Goal: Check status: Check status

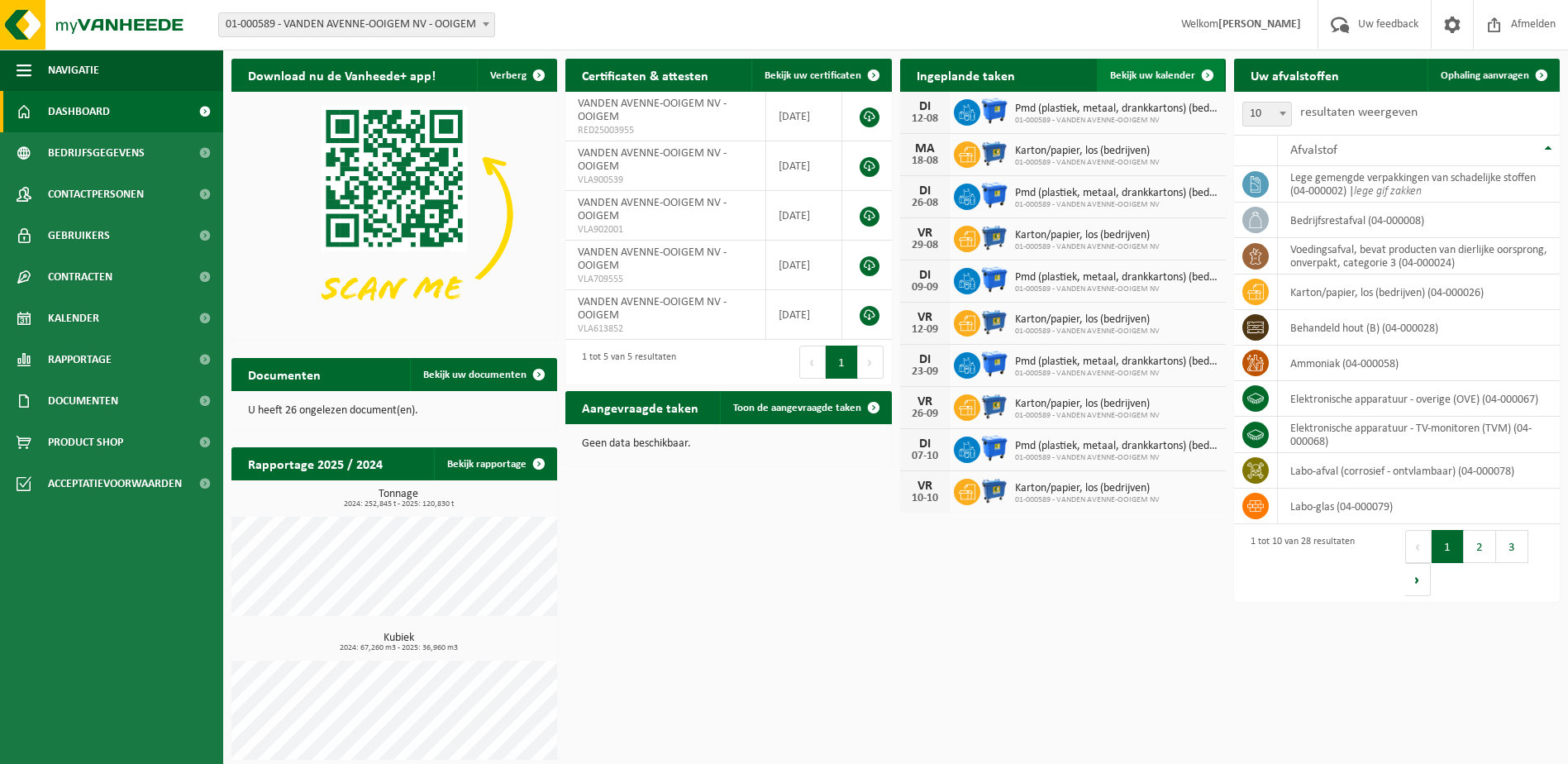
click at [1137, 76] on span "Bekijk uw kalender" at bounding box center [1153, 75] width 85 height 11
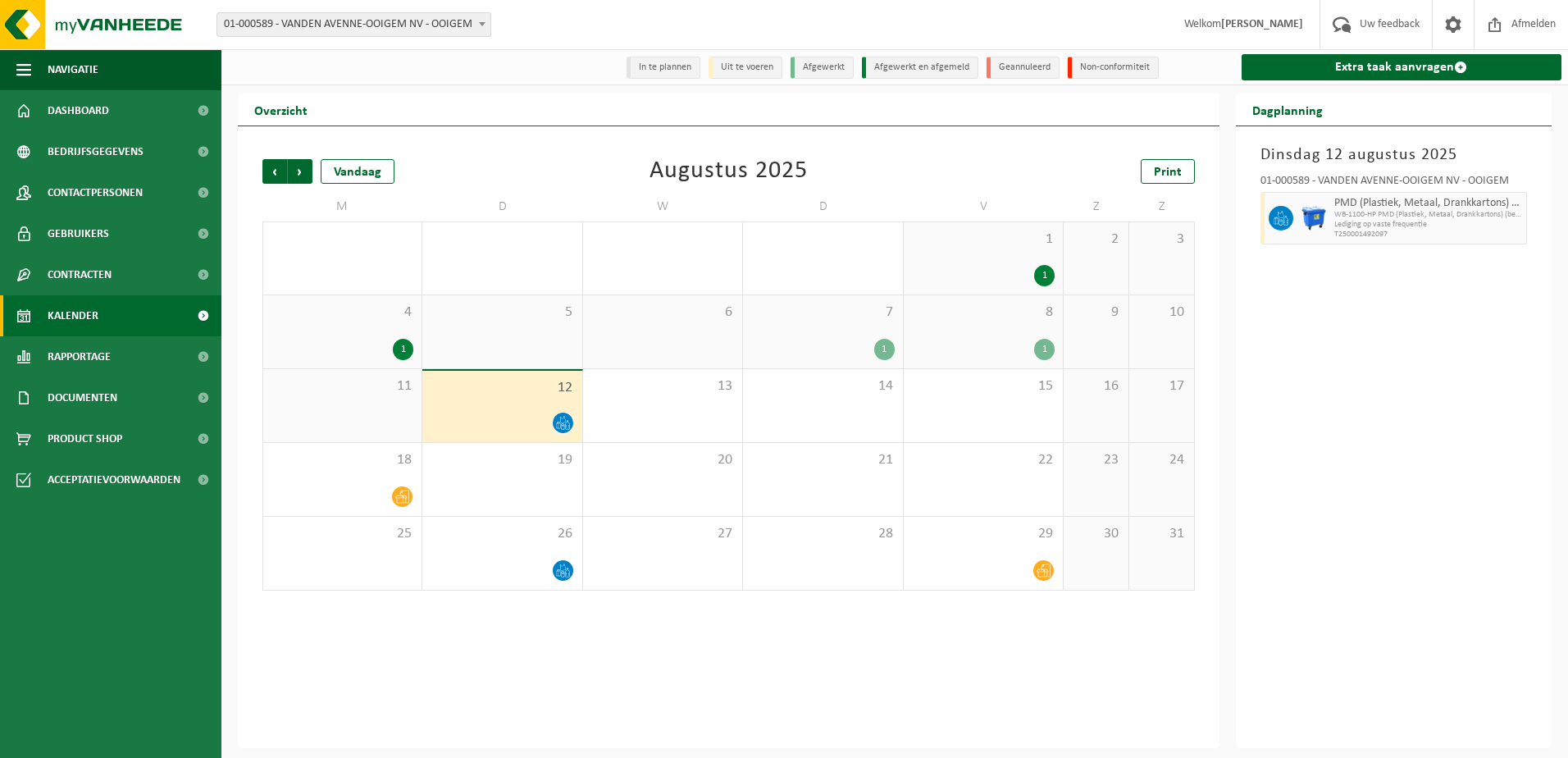
click at [529, 411] on div "12" at bounding box center [501, 406] width 159 height 71
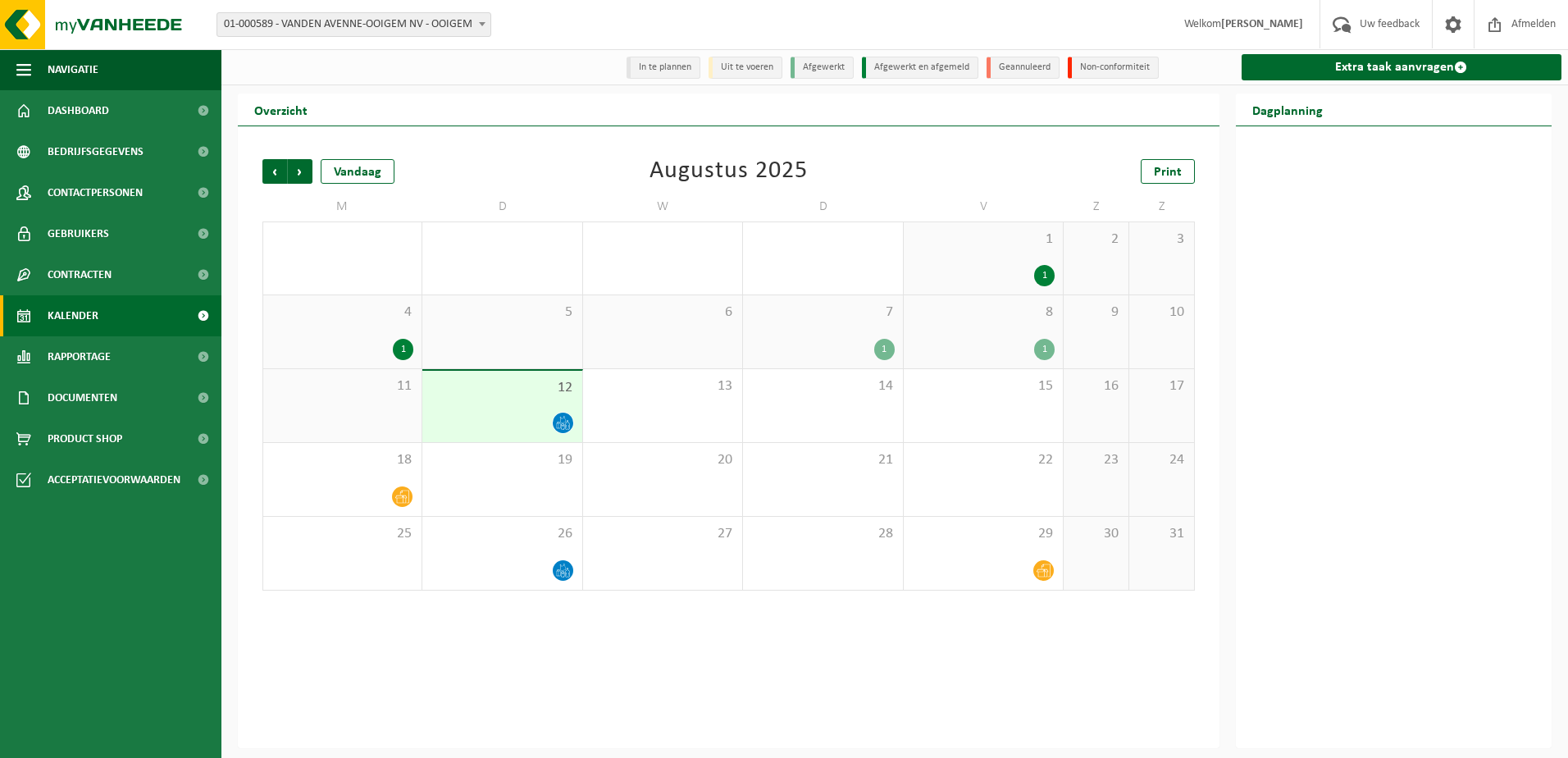
click at [529, 411] on div "12" at bounding box center [501, 406] width 159 height 71
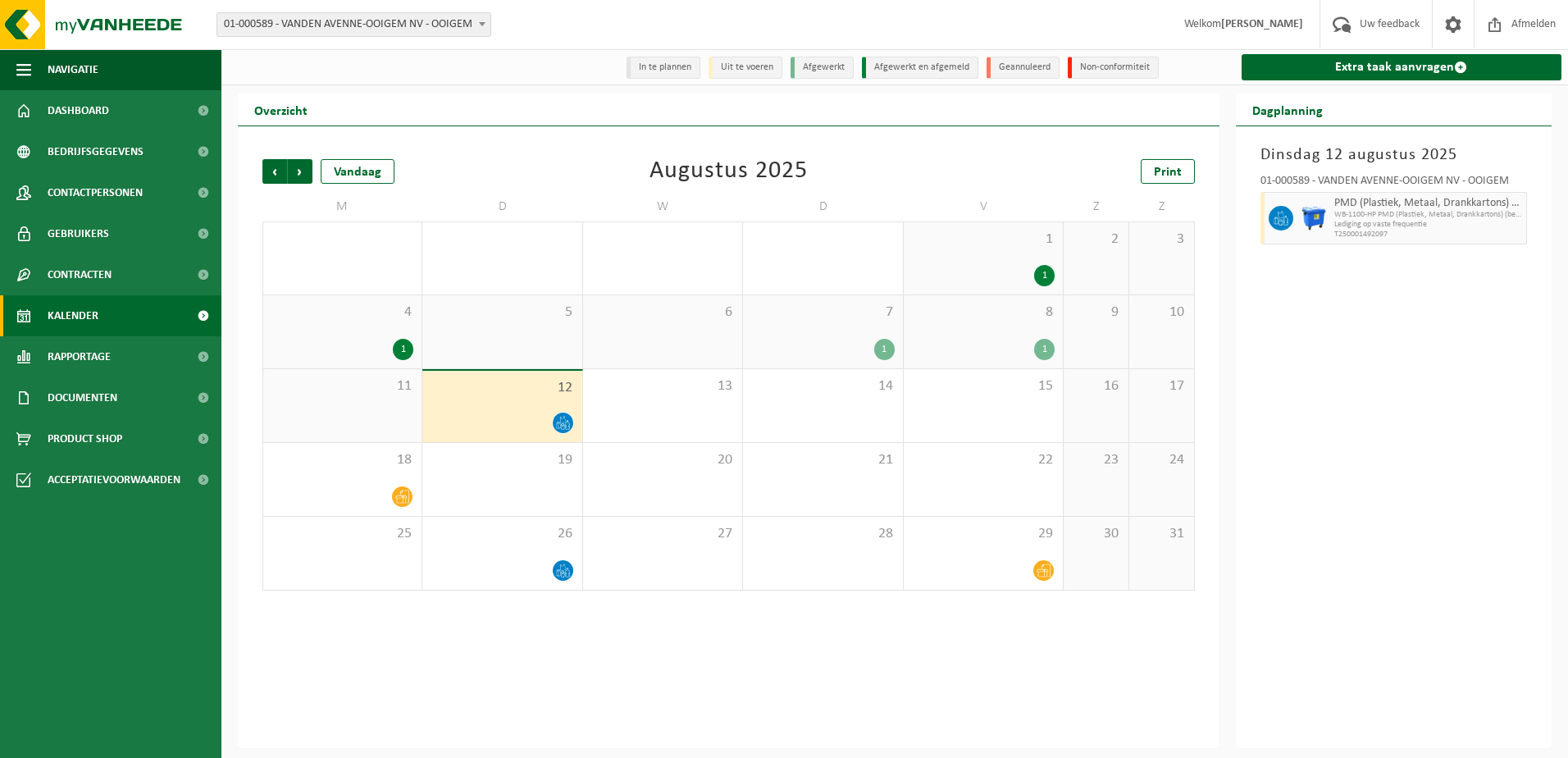
click at [343, 413] on div "11" at bounding box center [343, 405] width 158 height 73
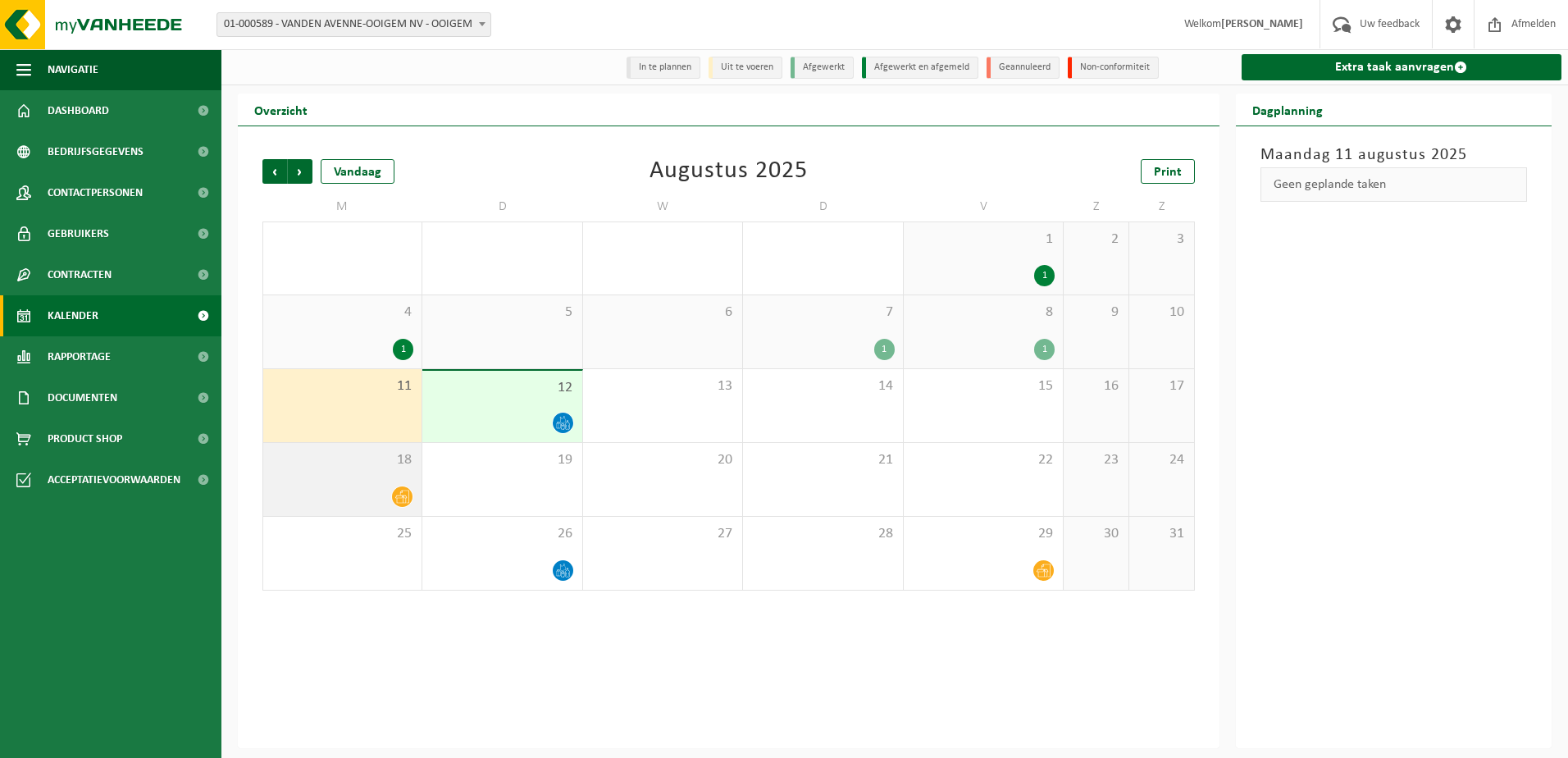
click at [336, 479] on div "18" at bounding box center [343, 480] width 158 height 73
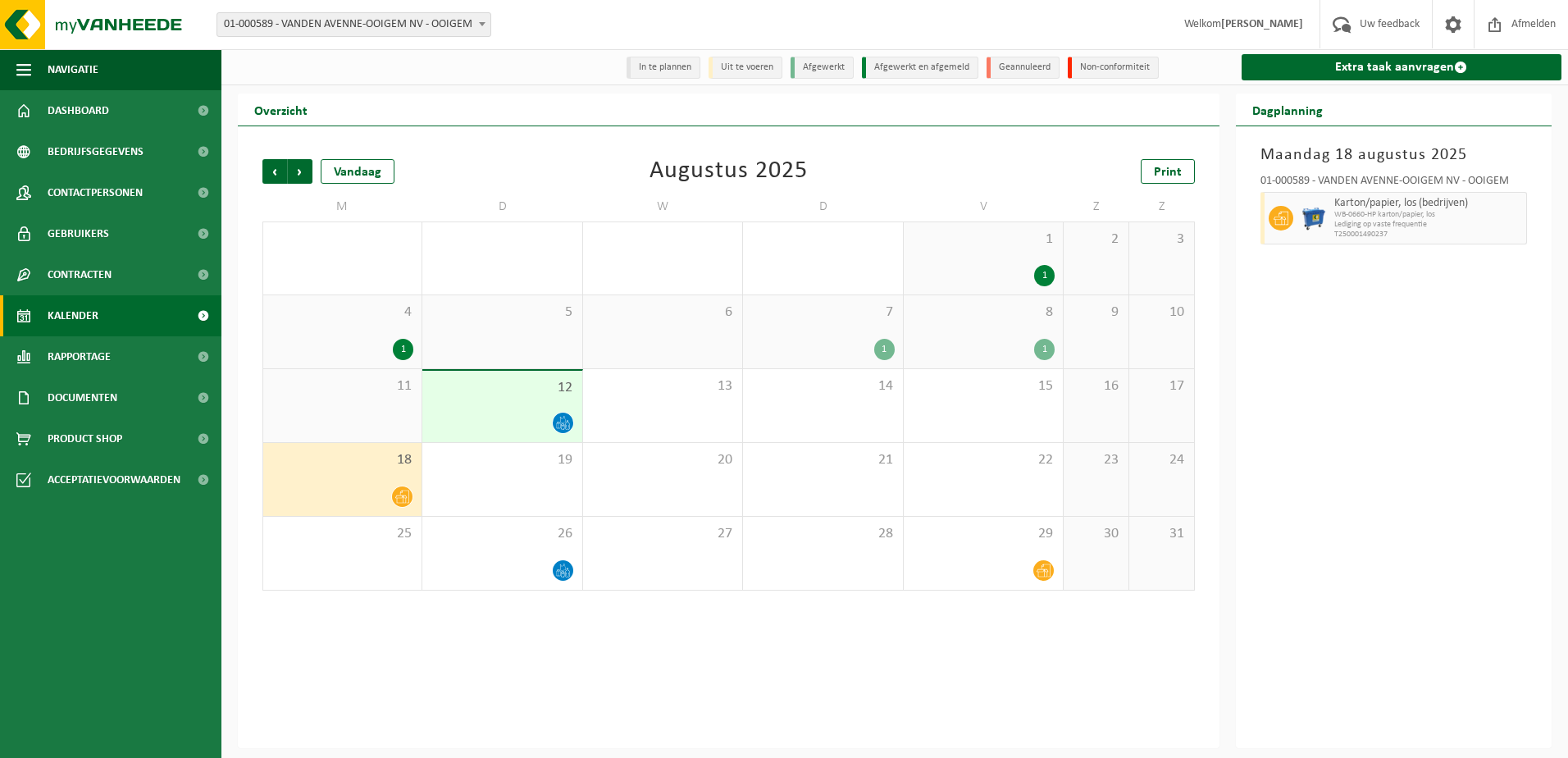
click at [565, 386] on span "12" at bounding box center [502, 387] width 143 height 18
